Goal: Task Accomplishment & Management: Manage account settings

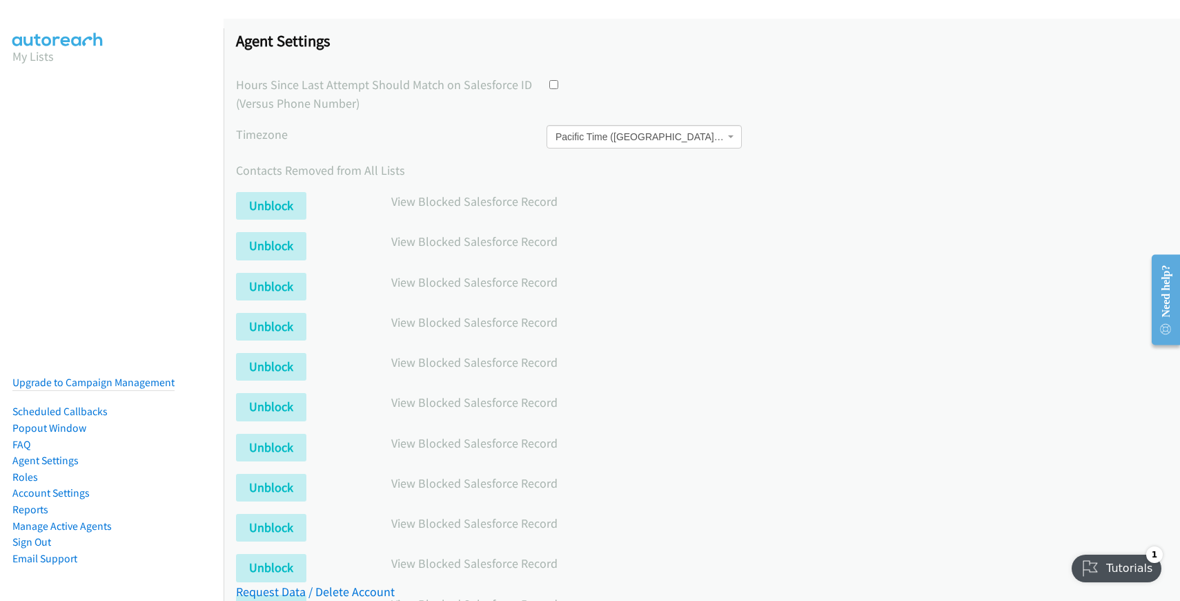
click at [549, 83] on input "checkbox" at bounding box center [553, 84] width 9 height 9
checkbox input "true"
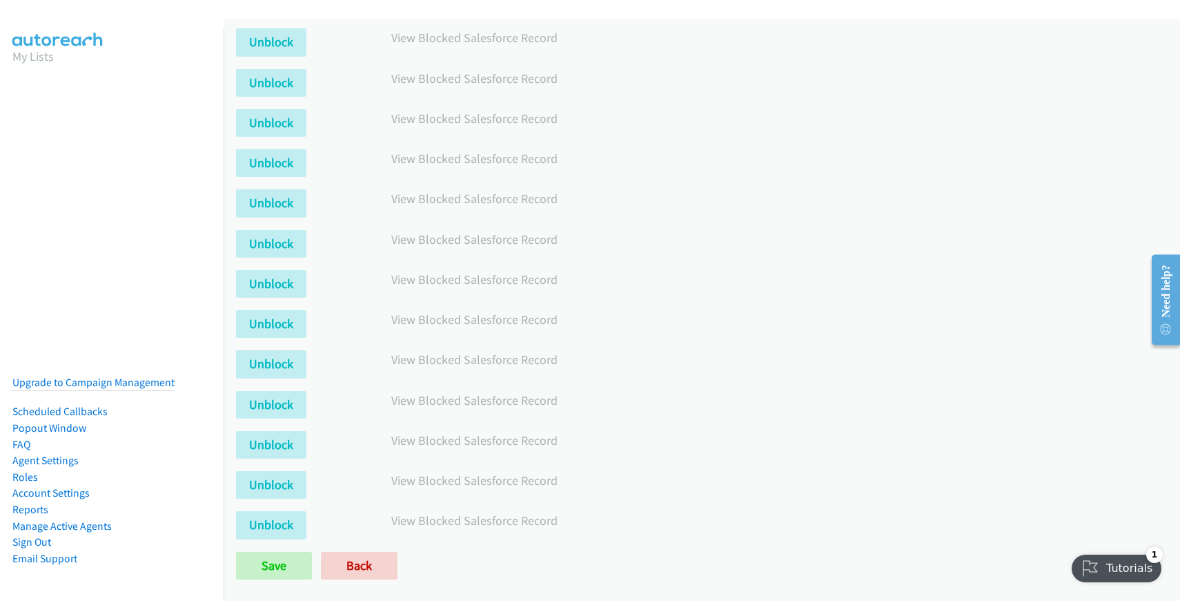
scroll to position [1504, 0]
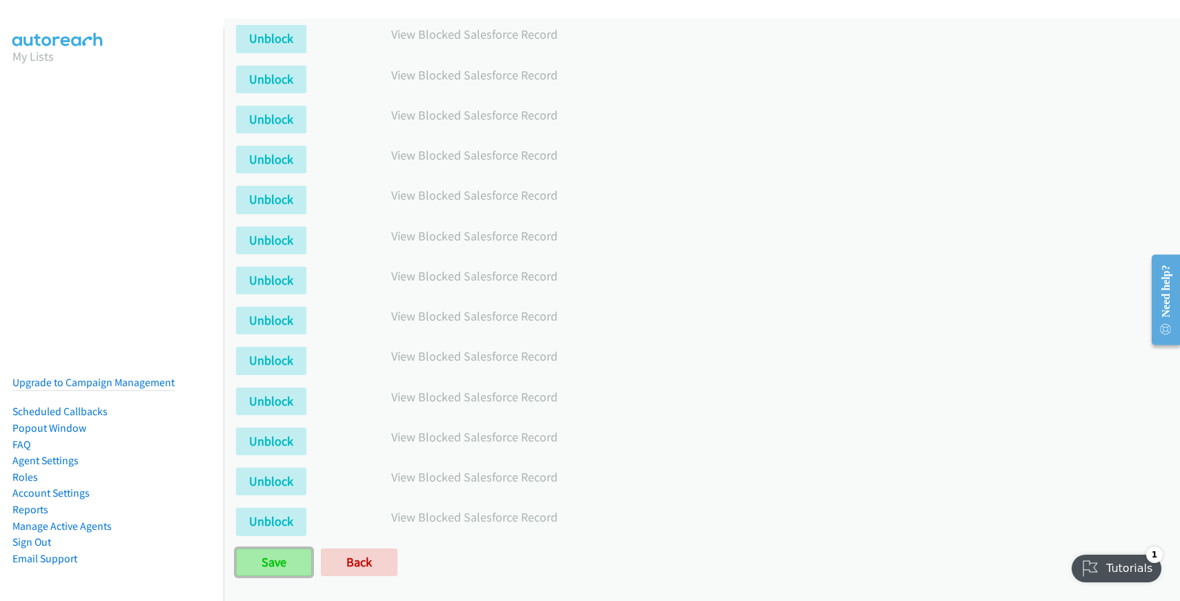
click at [255, 551] on input "Save" at bounding box center [274, 562] width 76 height 28
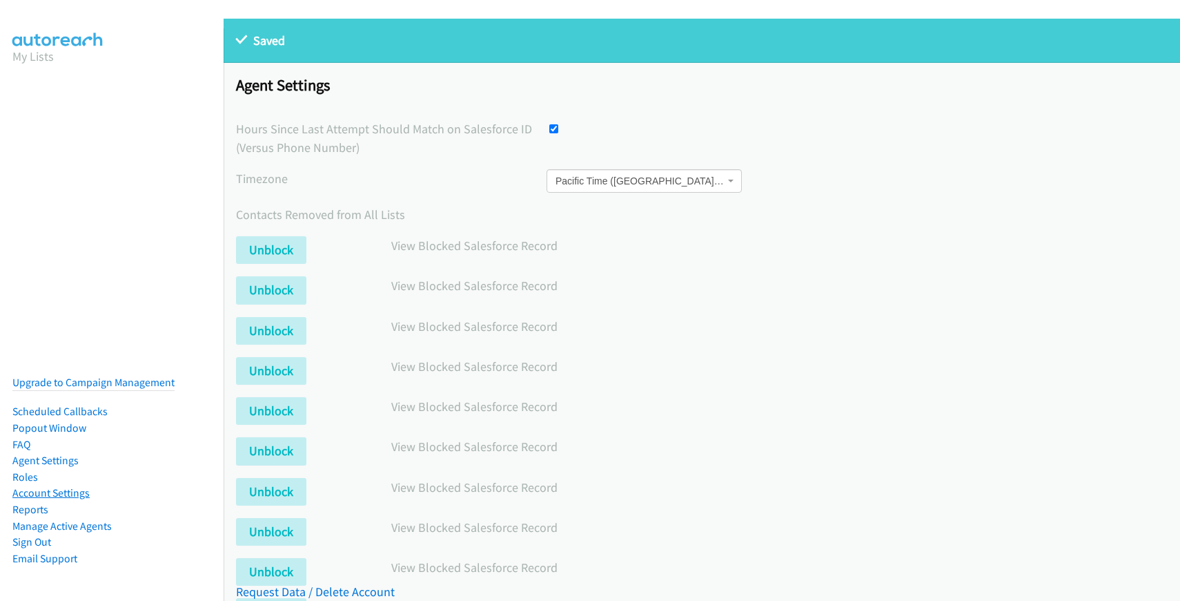
click at [47, 486] on link "Account Settings" at bounding box center [50, 492] width 77 height 13
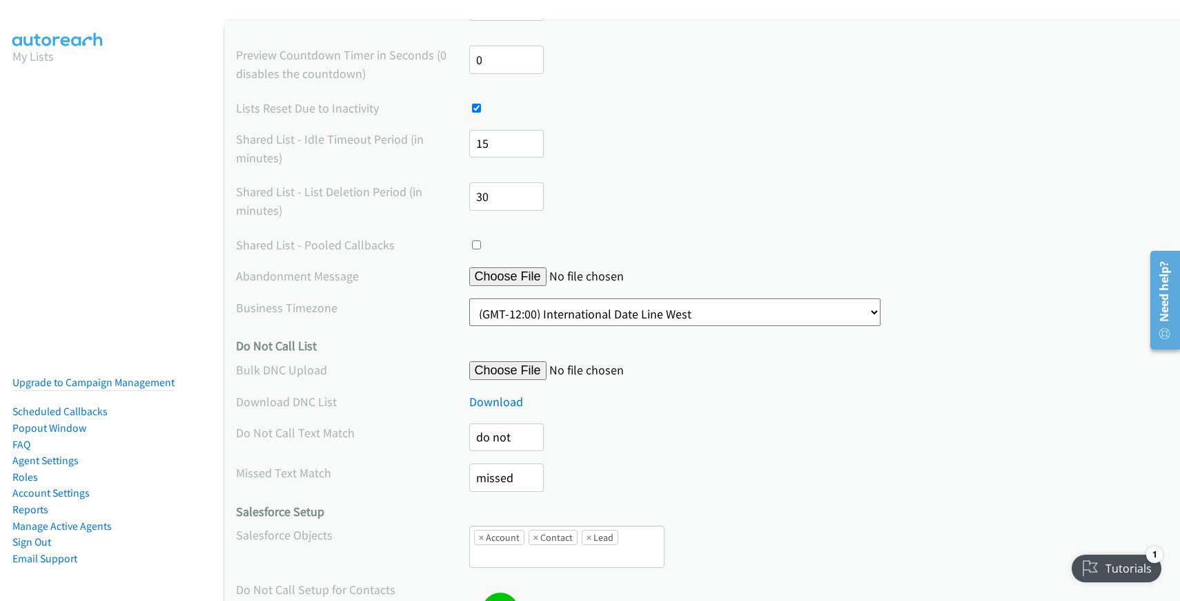
scroll to position [574, 0]
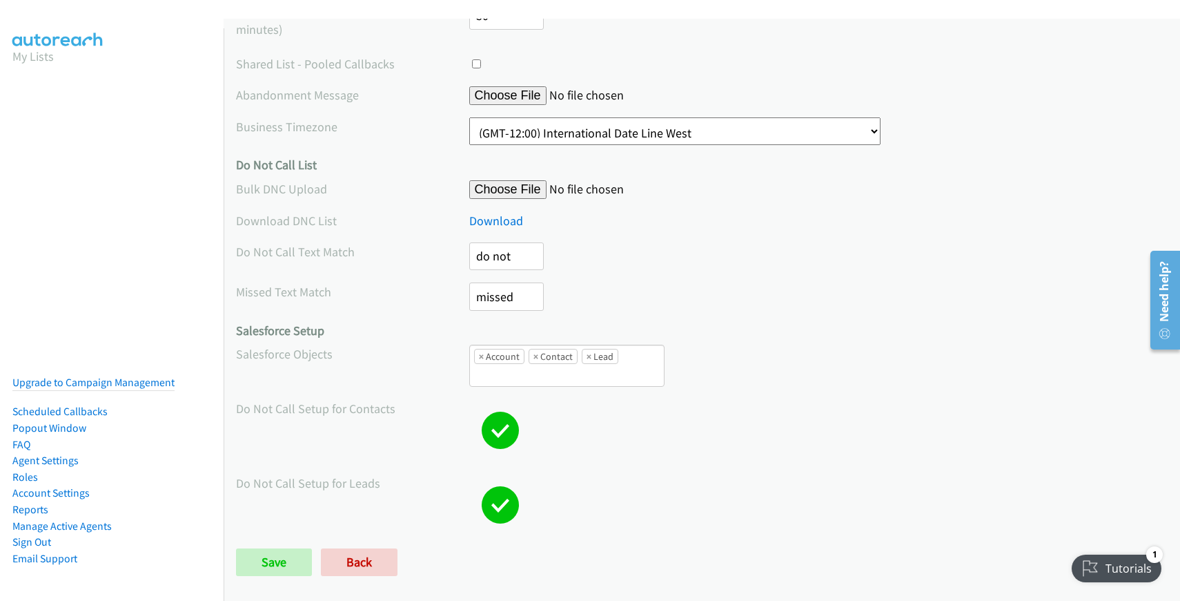
click at [633, 345] on ul "× Account × Contact × Lead" at bounding box center [567, 365] width 194 height 41
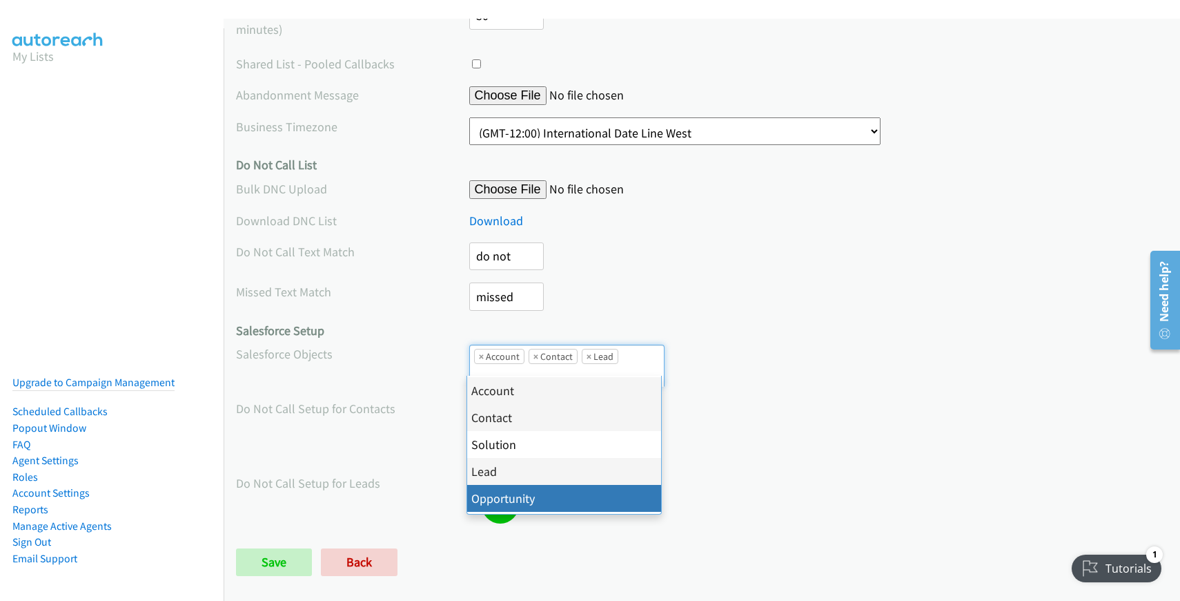
scroll to position [1265, 0]
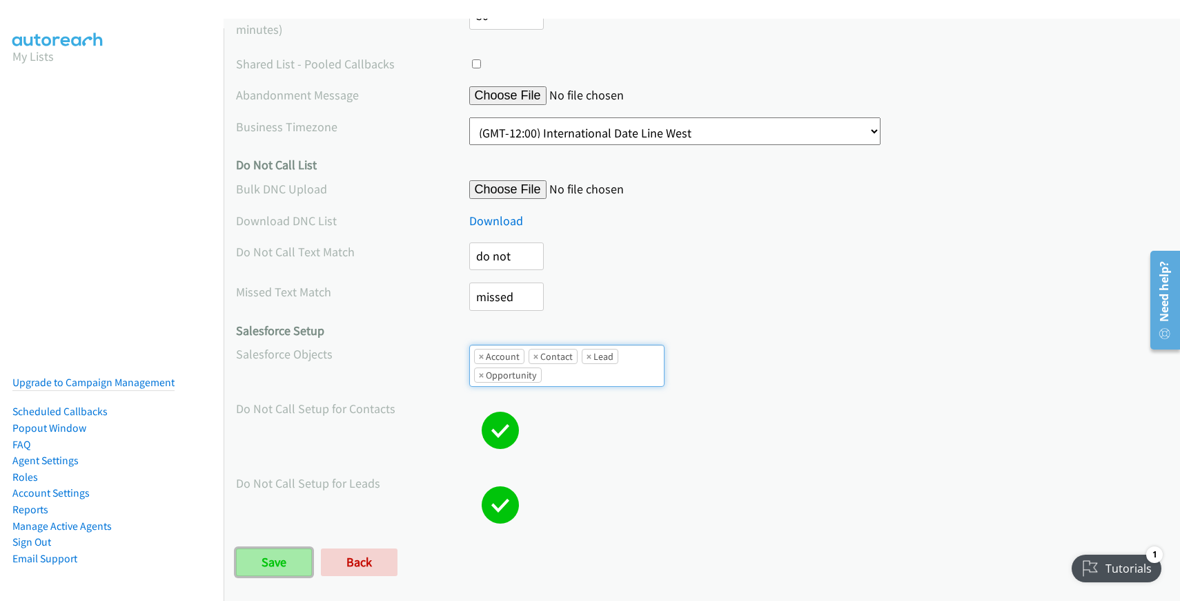
click at [266, 548] on input "Save" at bounding box center [274, 562] width 76 height 28
